Goal: Understand process/instructions

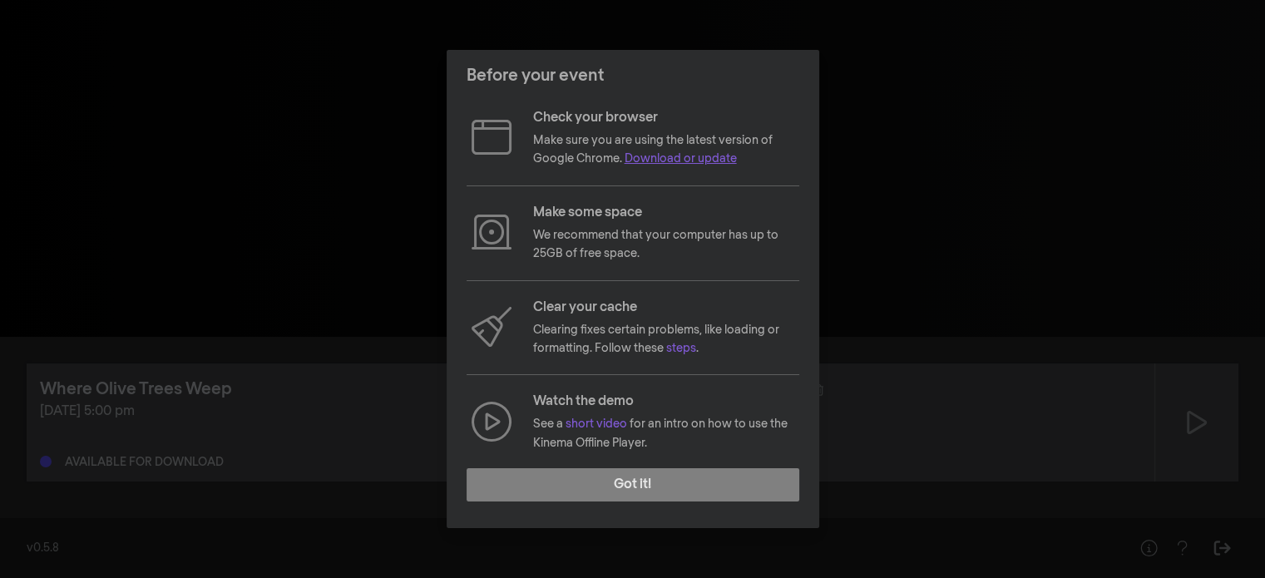
click at [718, 155] on link "Download or update" at bounding box center [681, 159] width 112 height 12
click at [690, 349] on link "steps" at bounding box center [681, 349] width 30 height 12
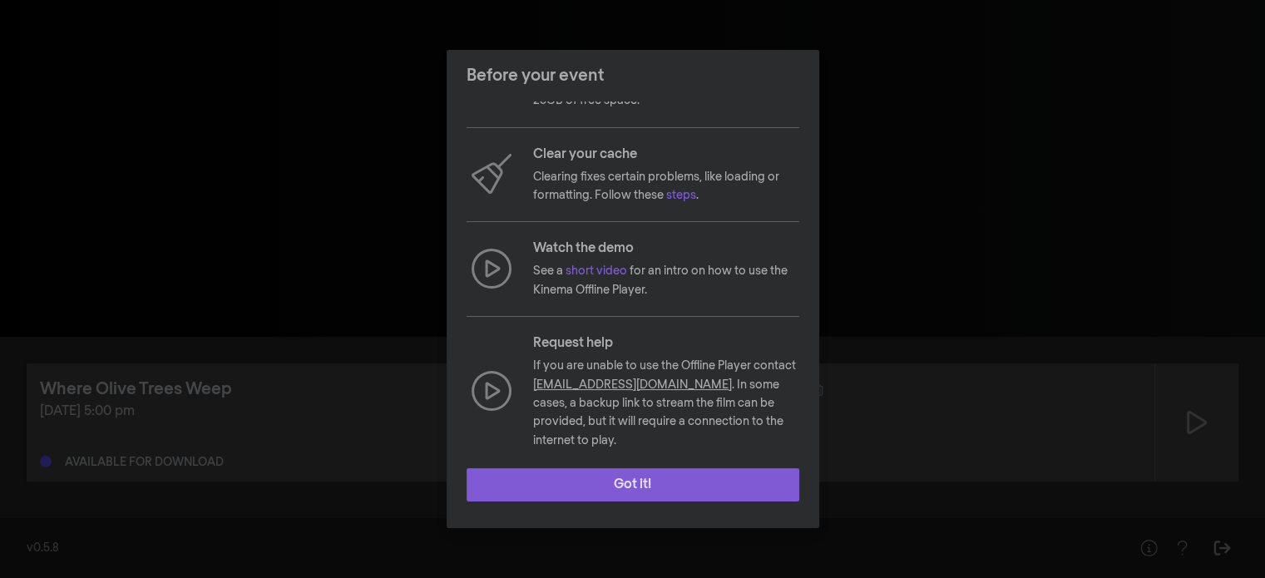
click at [670, 498] on button "Got it!" at bounding box center [633, 484] width 333 height 33
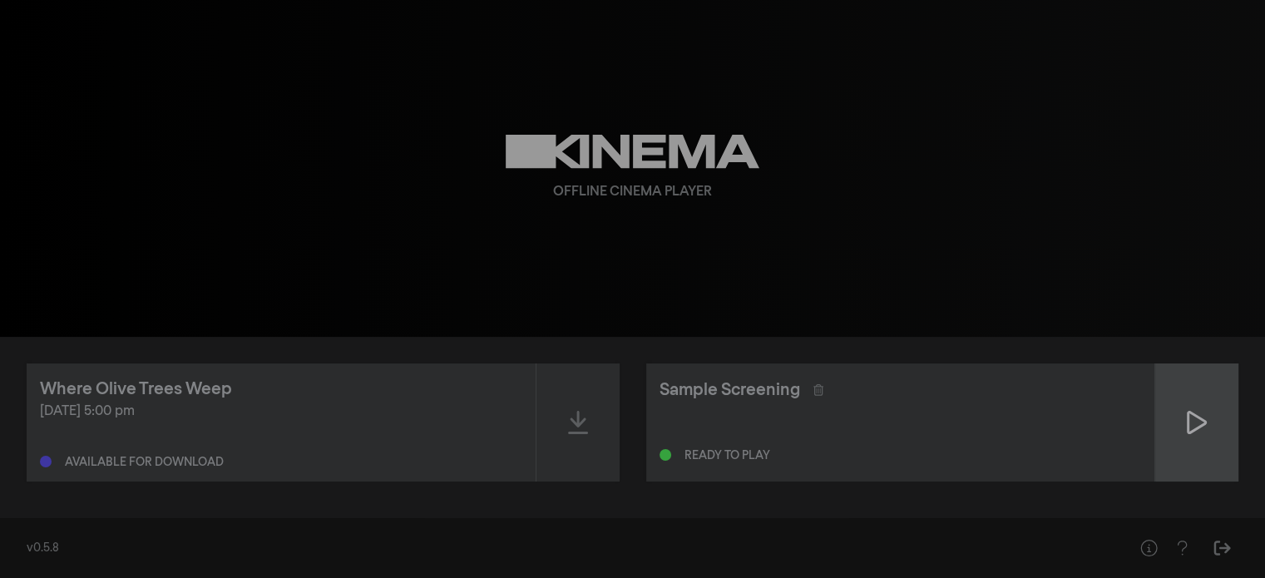
click at [1201, 419] on icon at bounding box center [1197, 422] width 20 height 23
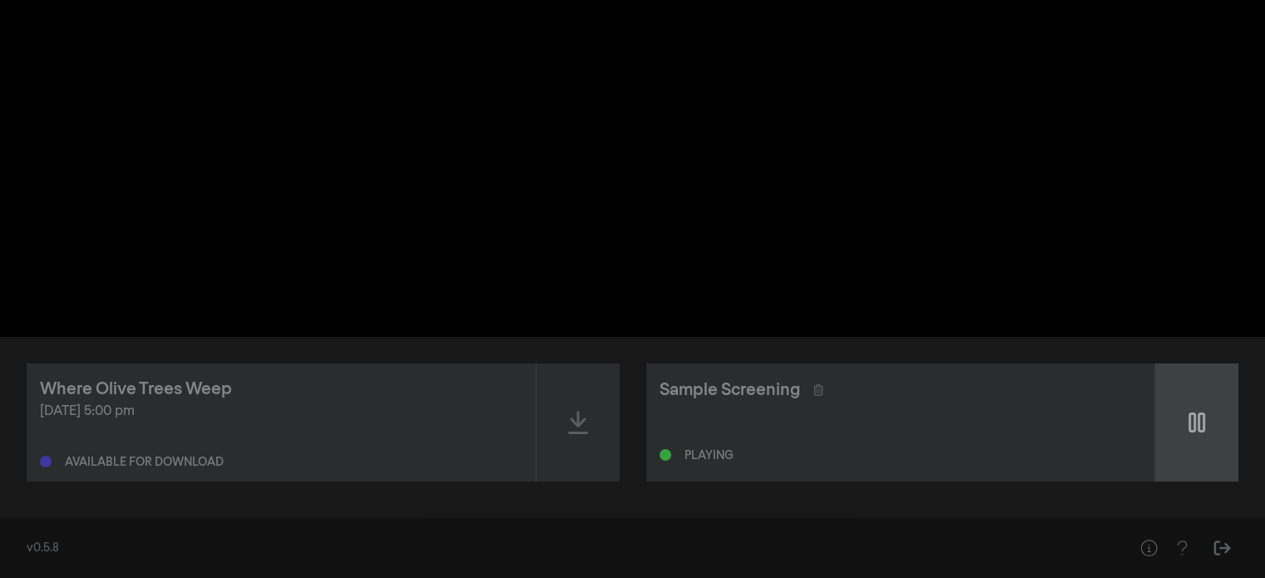
click at [1219, 428] on div at bounding box center [1196, 423] width 83 height 118
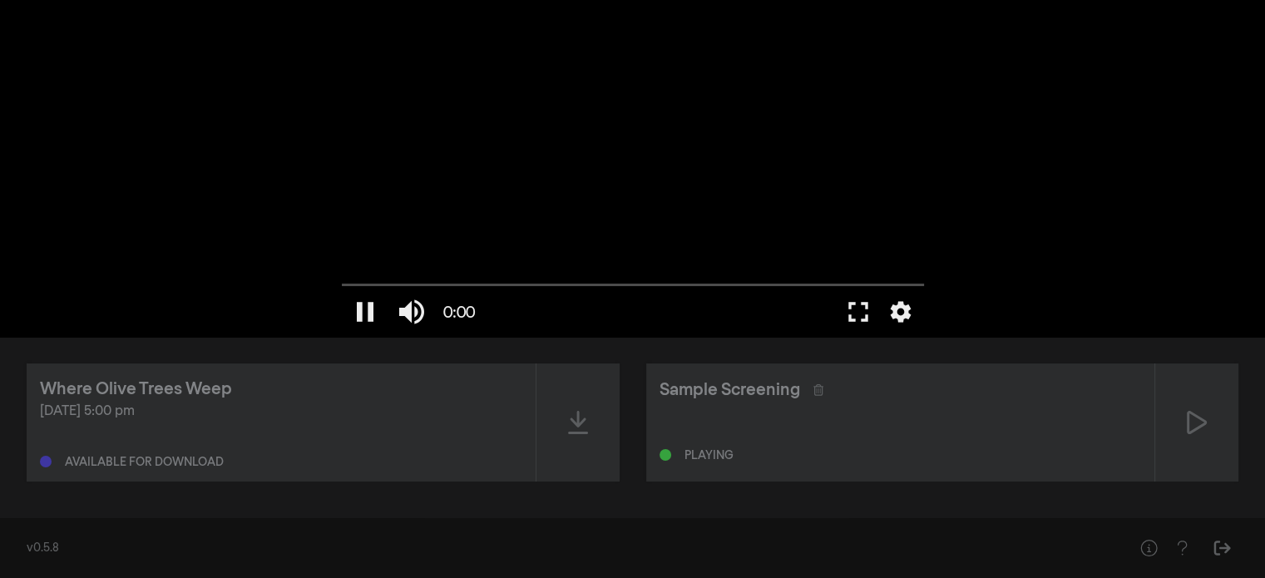
click at [596, 200] on div at bounding box center [633, 168] width 599 height 337
click at [586, 432] on icon at bounding box center [578, 422] width 20 height 23
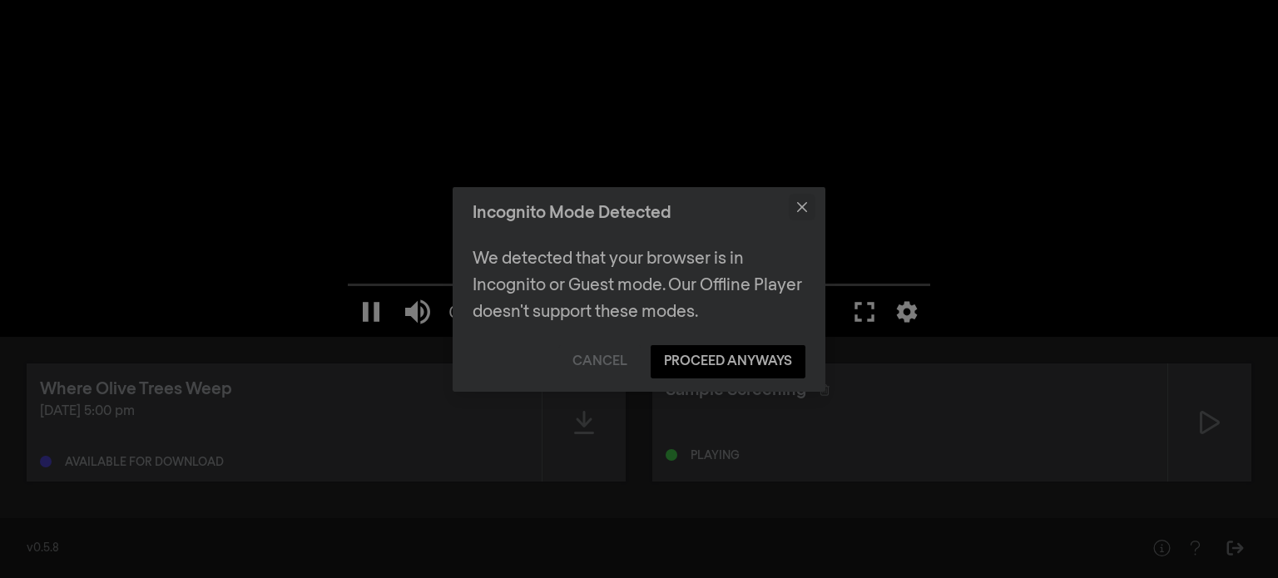
click at [803, 209] on icon "Close" at bounding box center [802, 207] width 10 height 10
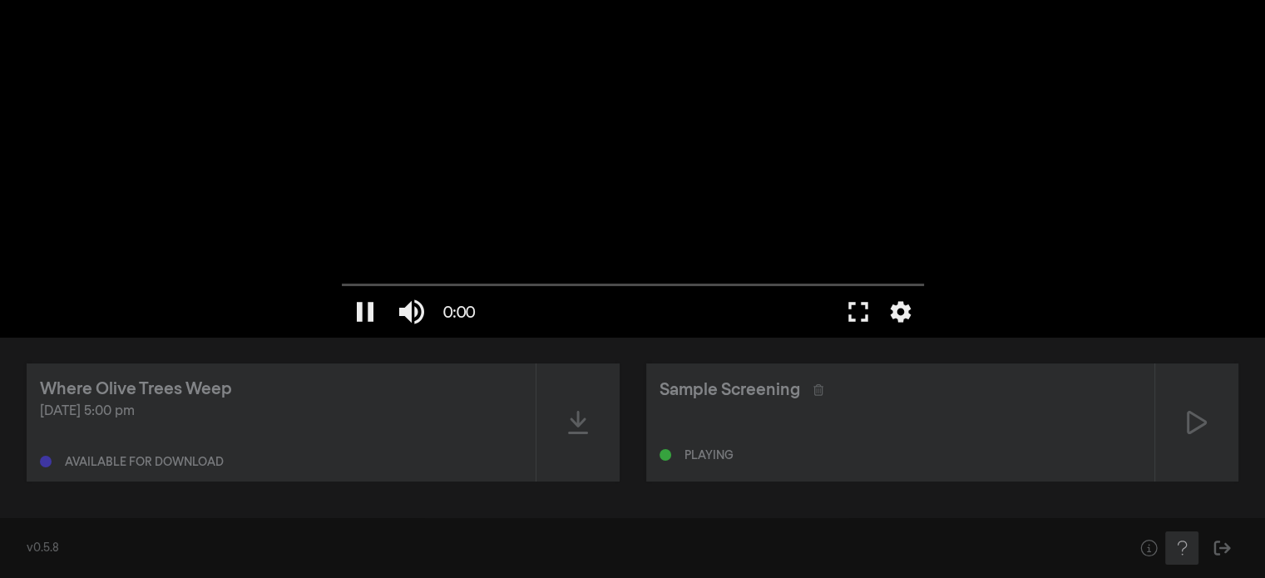
click at [1179, 551] on icon "Help" at bounding box center [1182, 548] width 21 height 17
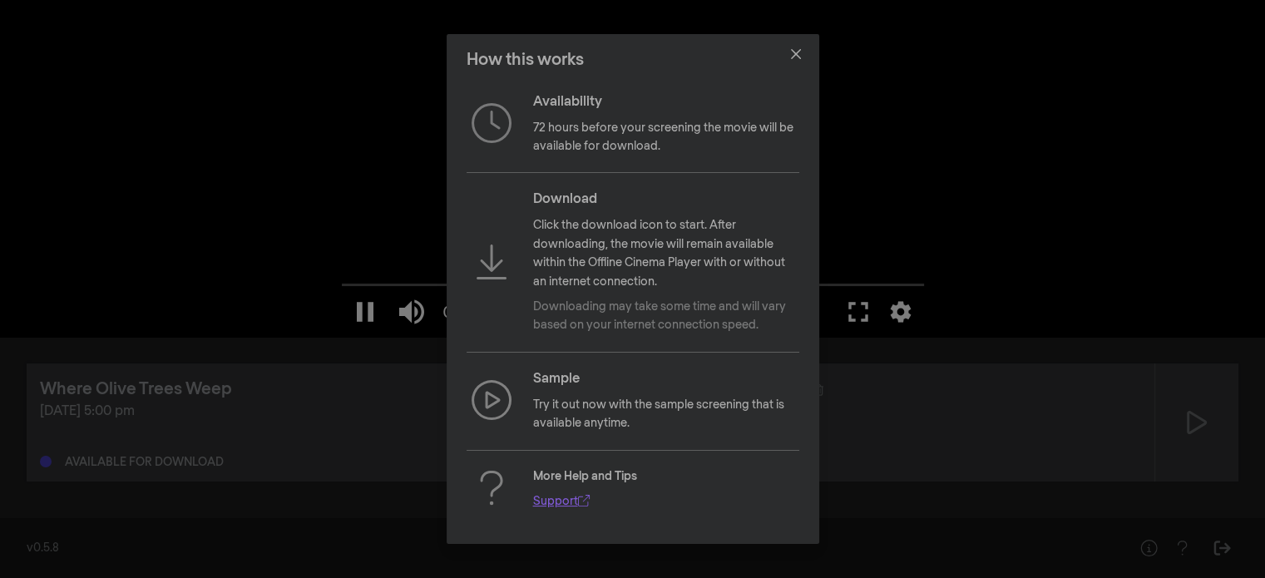
click at [544, 507] on link "Support" at bounding box center [561, 502] width 57 height 12
click at [789, 59] on button "Close" at bounding box center [796, 54] width 27 height 27
